Goal: Transaction & Acquisition: Purchase product/service

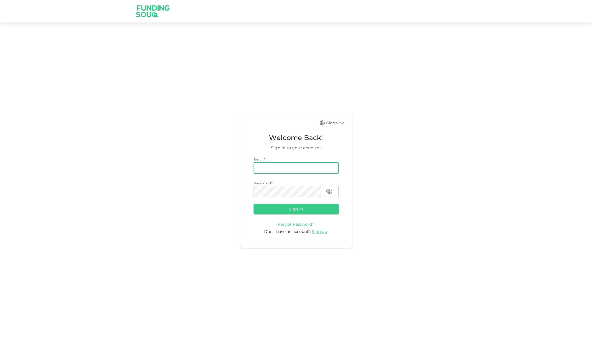
click at [284, 166] on input "email" at bounding box center [296, 167] width 85 height 11
type input "[EMAIL_ADDRESS][DOMAIN_NAME]"
click at [254, 204] on button "Sign in" at bounding box center [296, 209] width 85 height 10
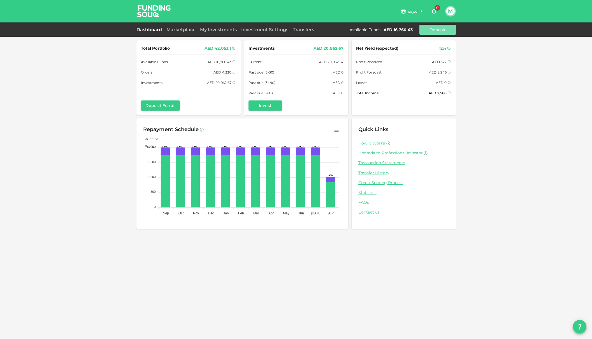
drag, startPoint x: 433, startPoint y: 31, endPoint x: 431, endPoint y: 35, distance: 4.4
click at [433, 31] on button "Deposit" at bounding box center [438, 30] width 36 height 10
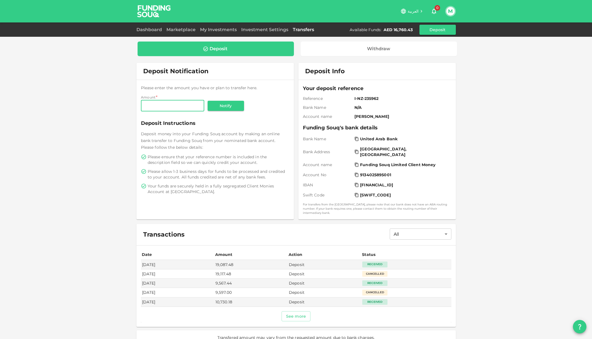
click at [176, 108] on input "Amount" at bounding box center [172, 105] width 63 height 11
click at [173, 107] on input "Amount" at bounding box center [172, 105] width 63 height 11
type input "15,650.35"
click at [212, 123] on span "Deposit Instructions" at bounding box center [215, 123] width 149 height 8
click at [226, 103] on button "Notify" at bounding box center [226, 106] width 36 height 10
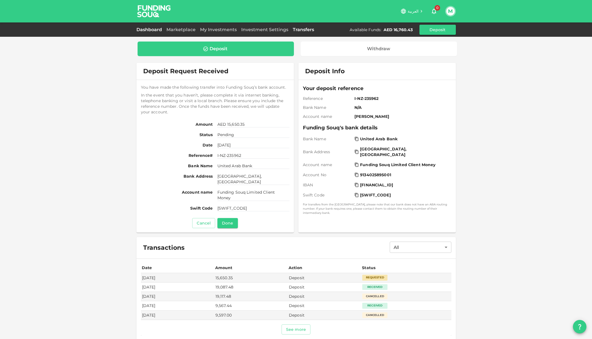
click at [144, 28] on link "Dashboard" at bounding box center [150, 29] width 28 height 5
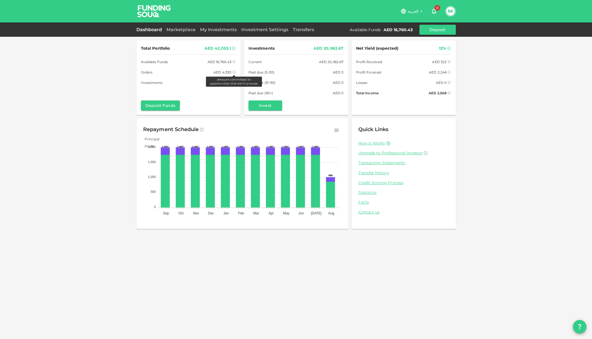
click at [235, 72] on icon at bounding box center [233, 71] width 3 height 3
click at [184, 31] on link "Marketplace" at bounding box center [181, 29] width 34 height 5
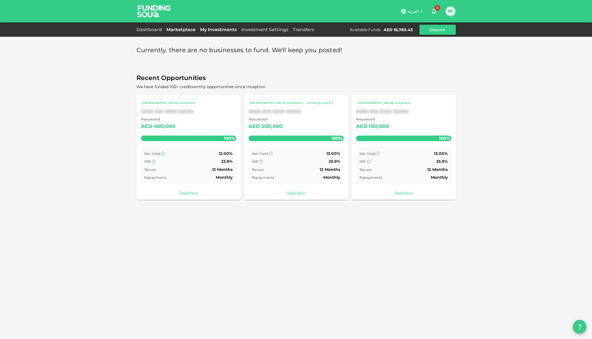
click at [220, 30] on link "My Investments" at bounding box center [218, 29] width 41 height 5
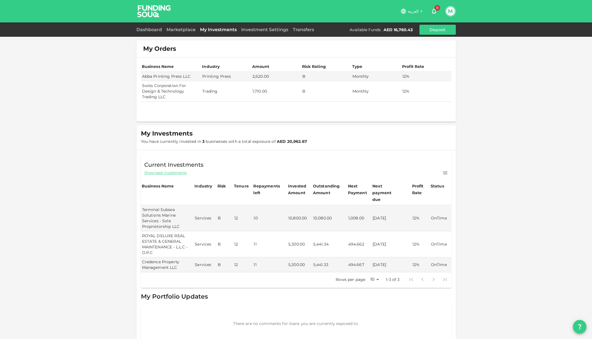
drag, startPoint x: 273, startPoint y: 32, endPoint x: 277, endPoint y: 39, distance: 8.3
click at [273, 32] on link "Investment Settings" at bounding box center [265, 29] width 52 height 5
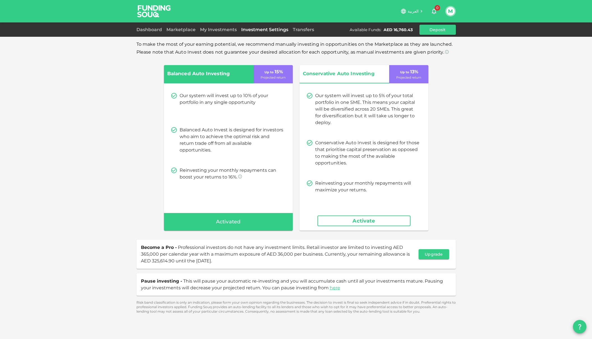
click at [448, 11] on button "M" at bounding box center [450, 11] width 8 height 8
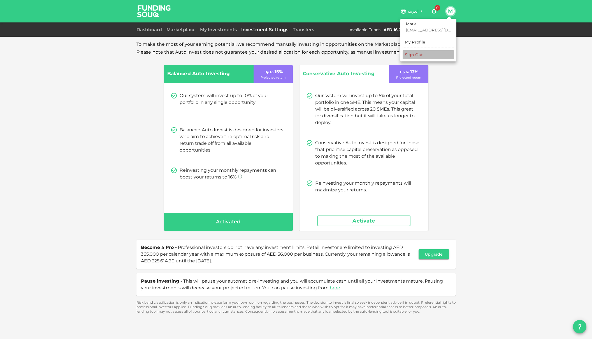
click at [419, 56] on div "Sign Out" at bounding box center [414, 55] width 18 height 6
